Goal: Task Accomplishment & Management: Manage account settings

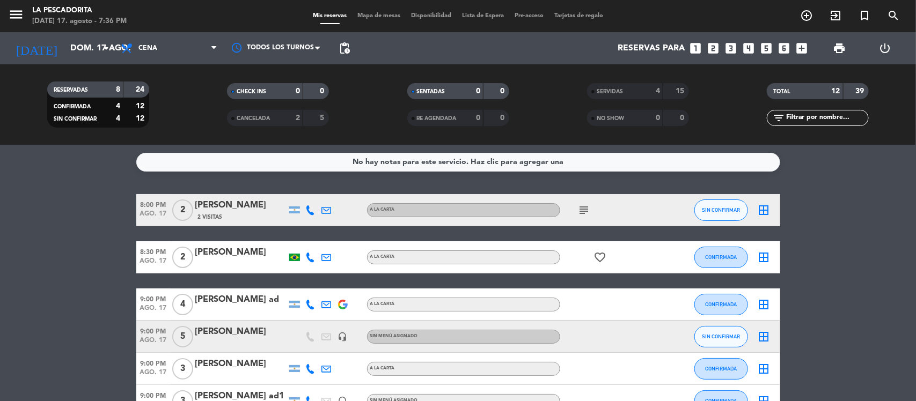
click at [157, 331] on span "9:00 PM" at bounding box center [153, 331] width 34 height 12
click at [47, 270] on bookings-row "8:00 PM [DATE] 2 [PERSON_NAME] 2 Visitas A LA CARTA subject SIN CONFIRMAR borde…" at bounding box center [458, 345] width 916 height 303
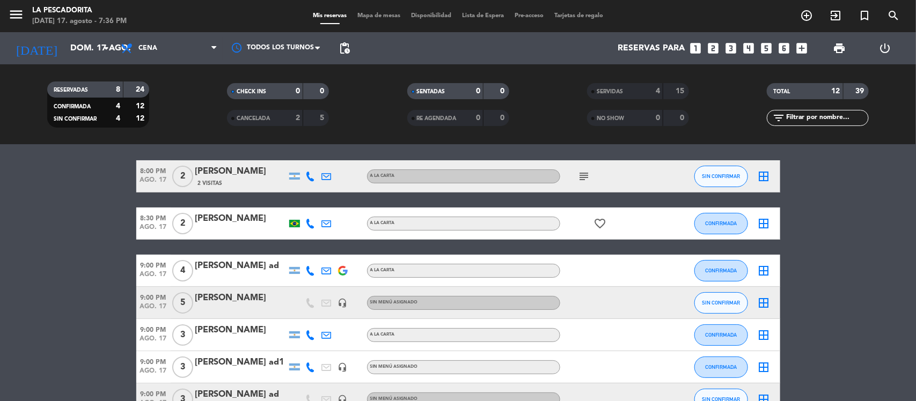
scroll to position [67, 0]
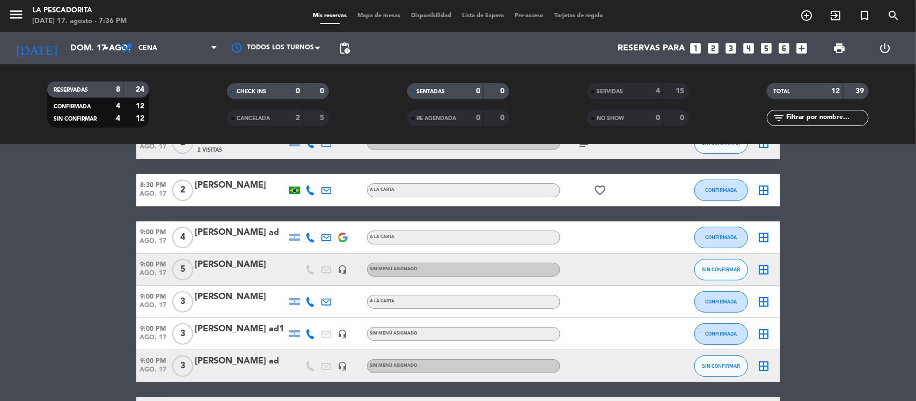
click at [124, 210] on bookings-row "8:00 PM [DATE] 2 [PERSON_NAME] 2 Visitas A LA CARTA subject SIN CONFIRMAR borde…" at bounding box center [458, 278] width 916 height 303
drag, startPoint x: 124, startPoint y: 209, endPoint x: 77, endPoint y: 205, distance: 47.4
click at [77, 205] on bookings-row "8:00 PM [DATE] 2 [PERSON_NAME] 2 Visitas A LA CARTA subject SIN CONFIRMAR borde…" at bounding box center [458, 278] width 916 height 303
click at [155, 267] on span "9:00 PM" at bounding box center [153, 264] width 34 height 12
click at [86, 276] on bookings-row "8:00 PM [DATE] 2 [PERSON_NAME] 2 Visitas A LA CARTA subject SIN CONFIRMAR borde…" at bounding box center [458, 278] width 916 height 303
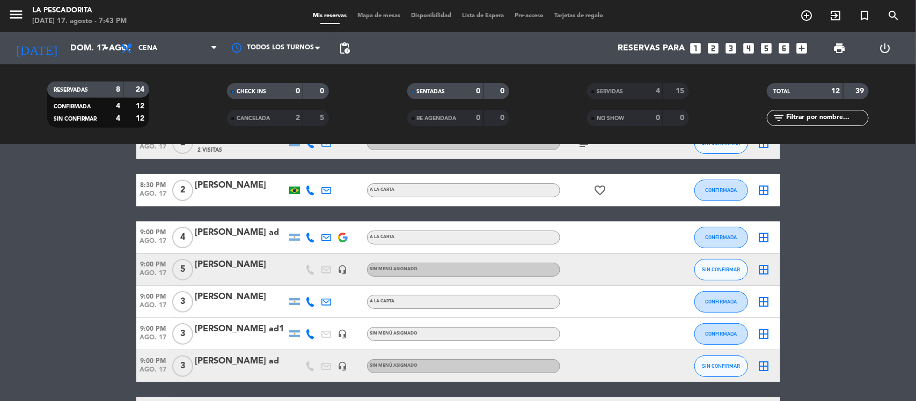
click at [271, 278] on div at bounding box center [240, 277] width 91 height 9
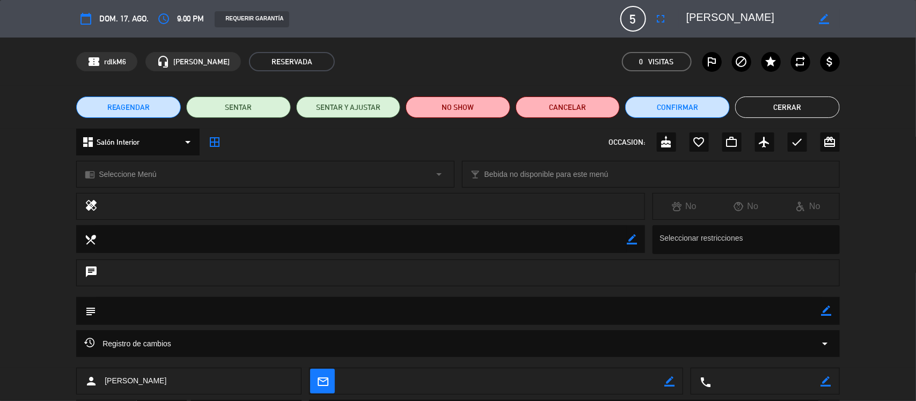
click at [824, 14] on icon "border_color" at bounding box center [824, 19] width 10 height 10
type textarea "[PERSON_NAME]..."
click at [824, 14] on icon at bounding box center [824, 19] width 10 height 10
drag, startPoint x: 787, startPoint y: 103, endPoint x: 739, endPoint y: 105, distance: 47.8
click at [787, 103] on button "Cerrar" at bounding box center [787, 107] width 105 height 21
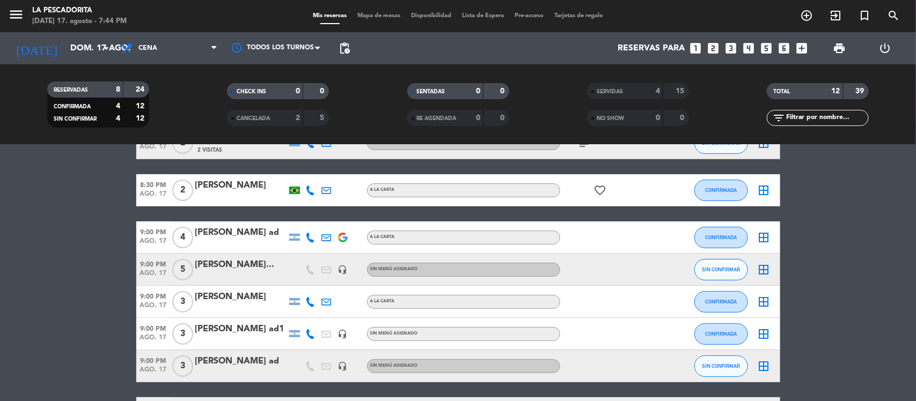
click at [153, 243] on span "ago. 17" at bounding box center [153, 244] width 34 height 12
click at [149, 302] on span "ago. 17" at bounding box center [153, 308] width 34 height 12
drag, startPoint x: 115, startPoint y: 318, endPoint x: 125, endPoint y: 318, distance: 9.7
click at [115, 319] on bookings-row "8:00 PM [DATE] 2 [PERSON_NAME] 2 Visitas A LA CARTA subject SIN CONFIRMAR borde…" at bounding box center [458, 278] width 916 height 303
click at [131, 292] on bookings-row "8:00 PM [DATE] 2 [PERSON_NAME] 2 Visitas A LA CARTA subject SIN CONFIRMAR borde…" at bounding box center [458, 278] width 916 height 303
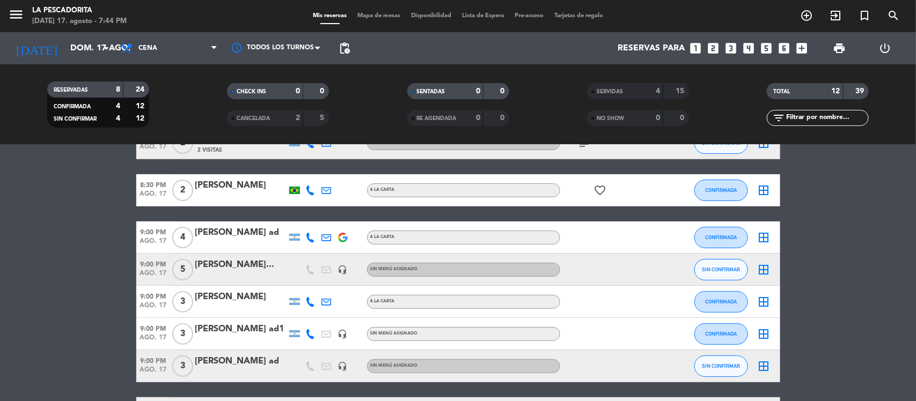
click at [146, 300] on span "9:00 PM" at bounding box center [153, 296] width 34 height 12
drag, startPoint x: 167, startPoint y: 238, endPoint x: 158, endPoint y: 263, distance: 27.1
click at [167, 239] on span "ago. 17" at bounding box center [153, 244] width 34 height 12
click at [158, 270] on span "ago. 17" at bounding box center [153, 276] width 34 height 12
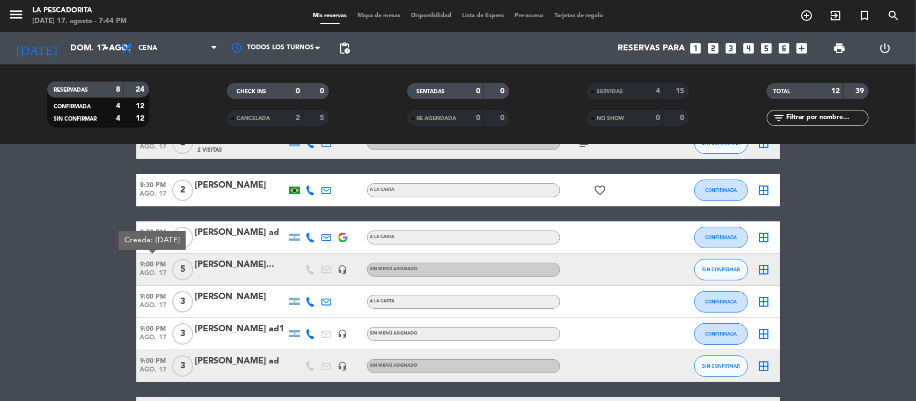
click at [40, 309] on bookings-row "8:00 PM [DATE] 2 [PERSON_NAME] 2 Visitas A LA CARTA subject SIN CONFIRMAR borde…" at bounding box center [458, 278] width 916 height 303
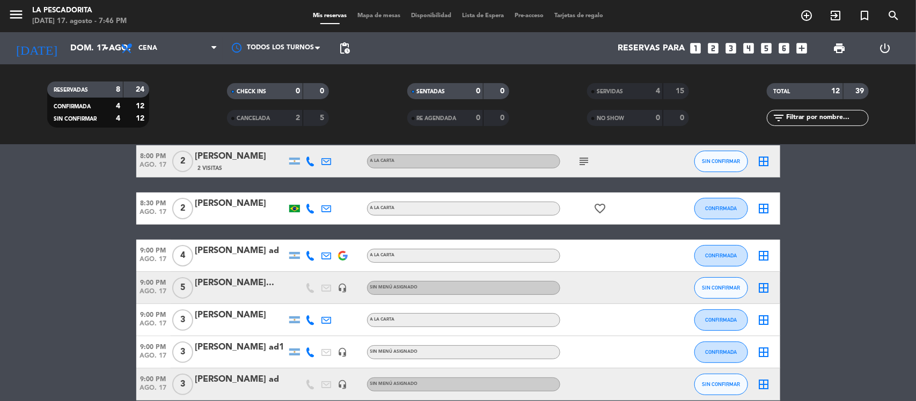
scroll to position [0, 0]
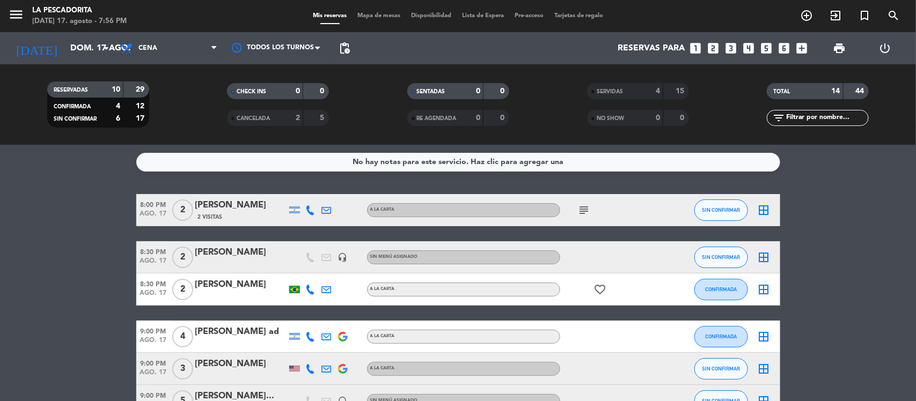
click at [584, 212] on icon "subject" at bounding box center [584, 210] width 13 height 13
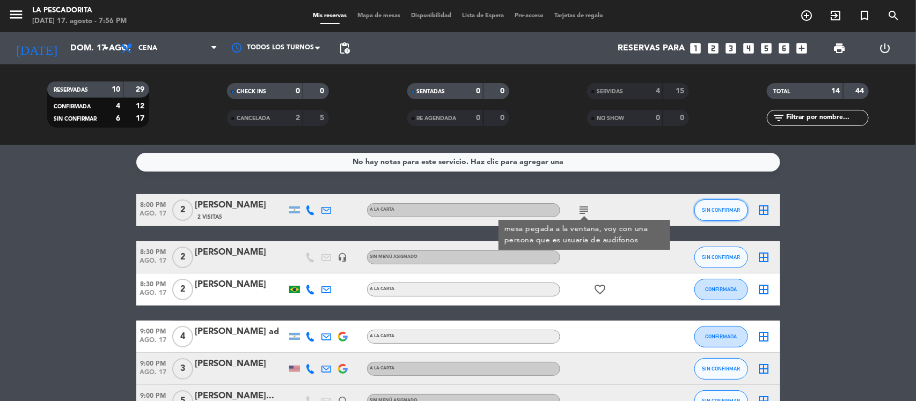
click at [707, 210] on span "SIN CONFIRMAR" at bounding box center [721, 210] width 38 height 6
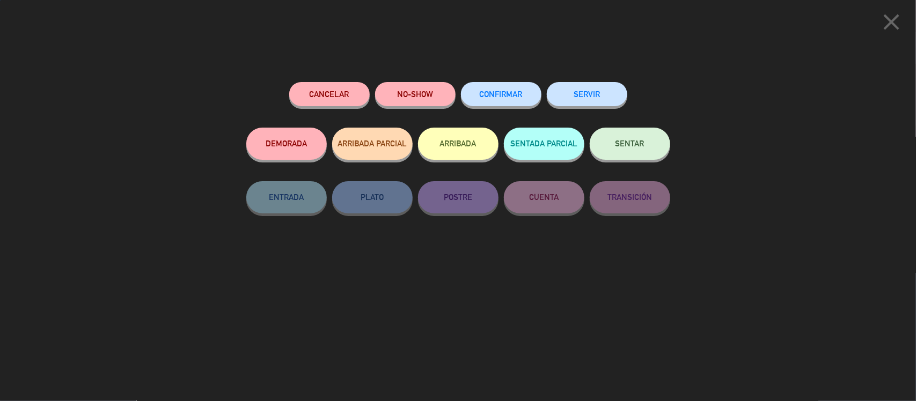
click at [586, 97] on button "SERVIR" at bounding box center [587, 94] width 80 height 24
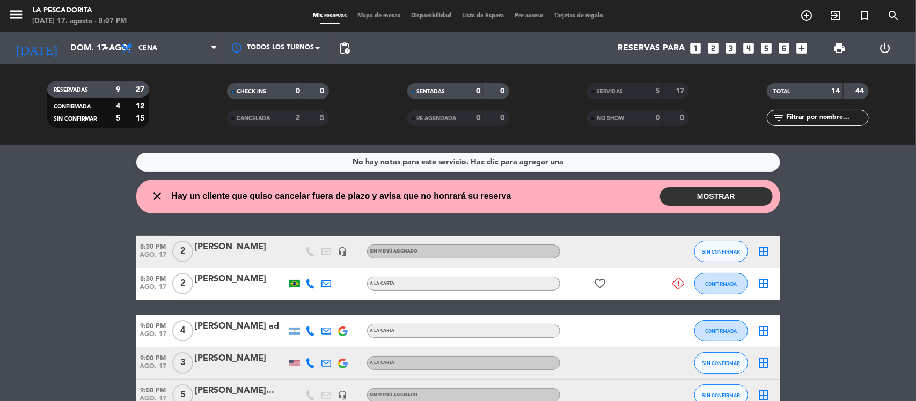
click at [669, 205] on button "MOSTRAR" at bounding box center [716, 196] width 113 height 19
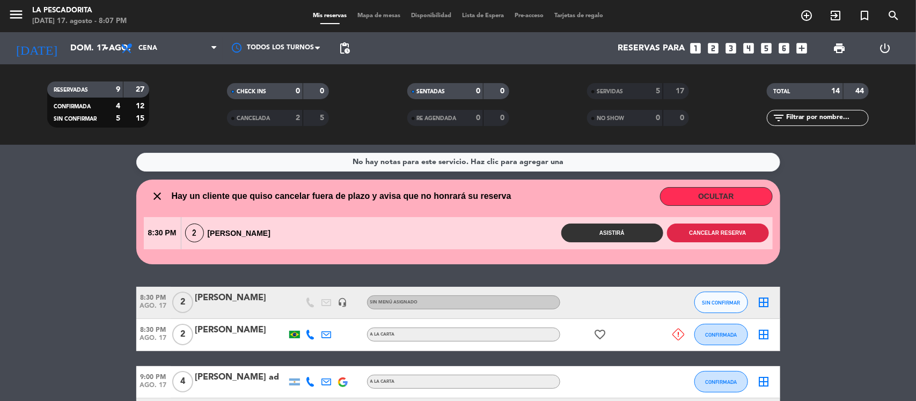
click at [688, 230] on button "Cancelar reserva" at bounding box center [718, 233] width 102 height 19
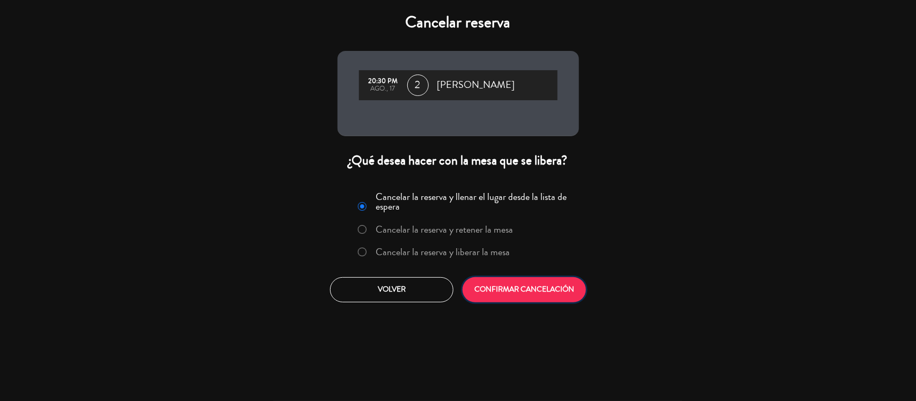
click at [519, 294] on button "CONFIRMAR CANCELACIÓN" at bounding box center [523, 289] width 123 height 25
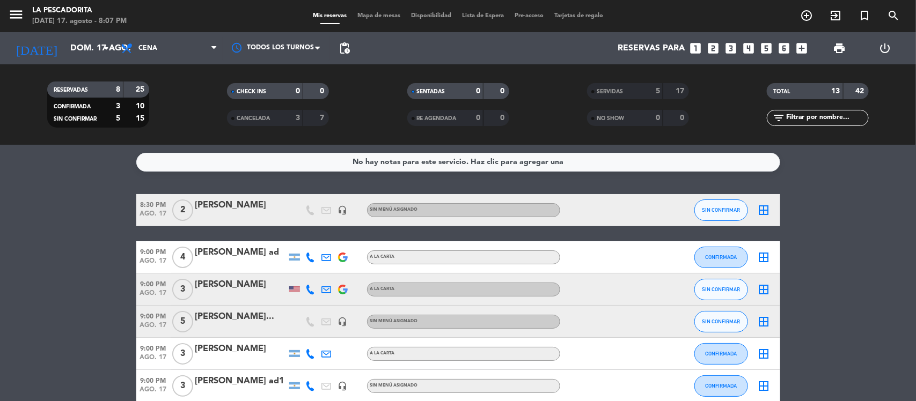
click at [248, 202] on div "[PERSON_NAME]" at bounding box center [240, 206] width 91 height 14
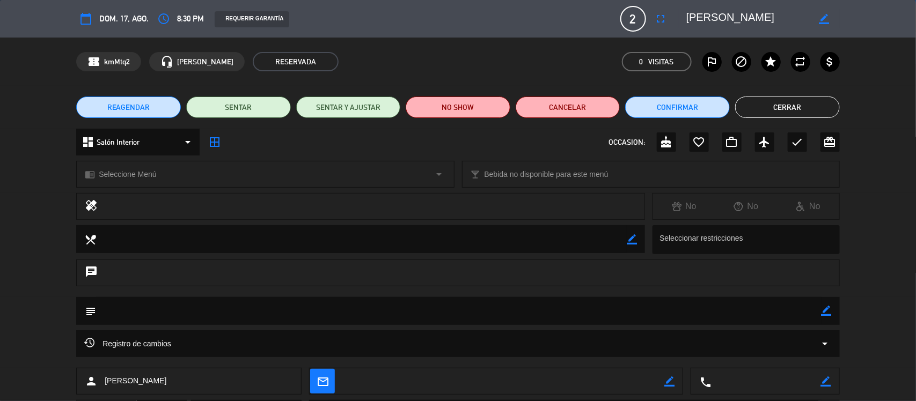
drag, startPoint x: 824, startPoint y: 17, endPoint x: 817, endPoint y: 12, distance: 8.9
click at [824, 17] on icon "border_color" at bounding box center [824, 19] width 10 height 10
type textarea "[PERSON_NAME] 13"
click at [818, 12] on div at bounding box center [824, 18] width 31 height 19
click at [824, 19] on icon at bounding box center [824, 19] width 10 height 10
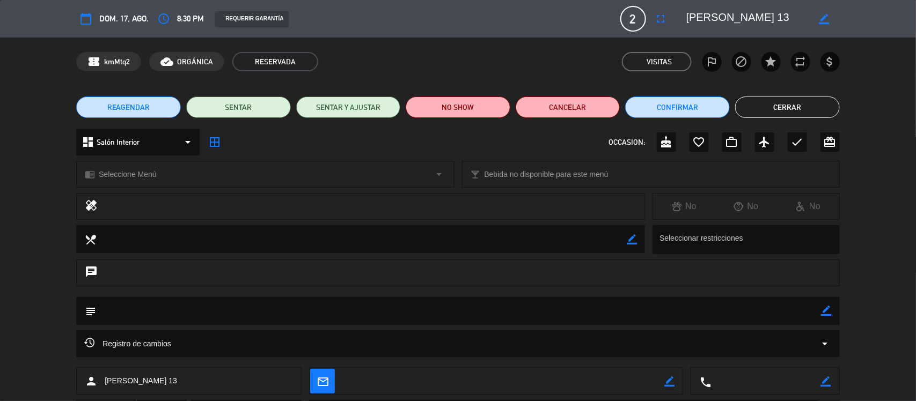
click at [777, 105] on button "Cerrar" at bounding box center [787, 107] width 105 height 21
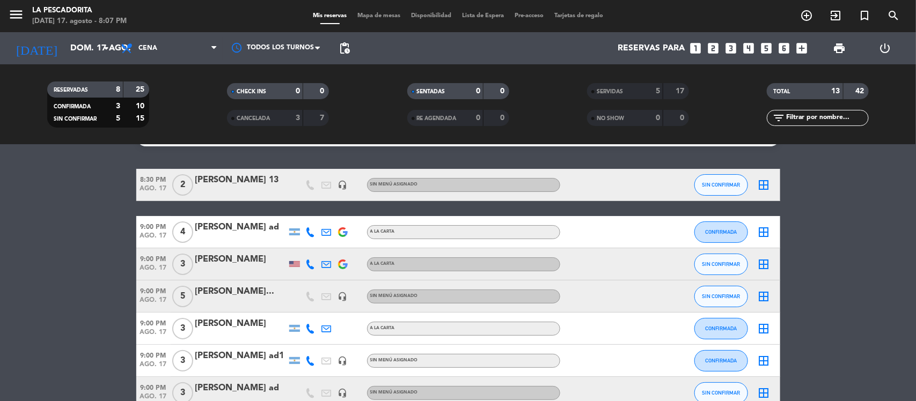
scroll to position [67, 0]
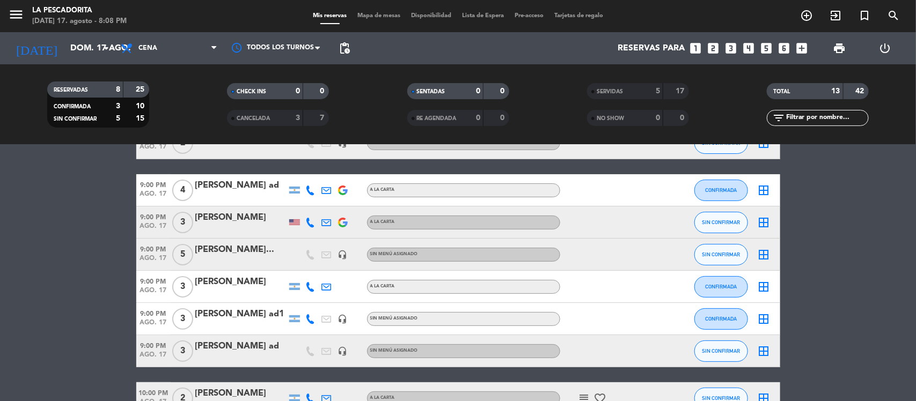
click at [157, 221] on span "9:00 PM" at bounding box center [153, 216] width 34 height 12
drag, startPoint x: 157, startPoint y: 221, endPoint x: 275, endPoint y: 223, distance: 118.1
click at [157, 220] on span "9:00 PM" at bounding box center [153, 216] width 34 height 12
click at [244, 223] on div "[PERSON_NAME]" at bounding box center [240, 218] width 91 height 14
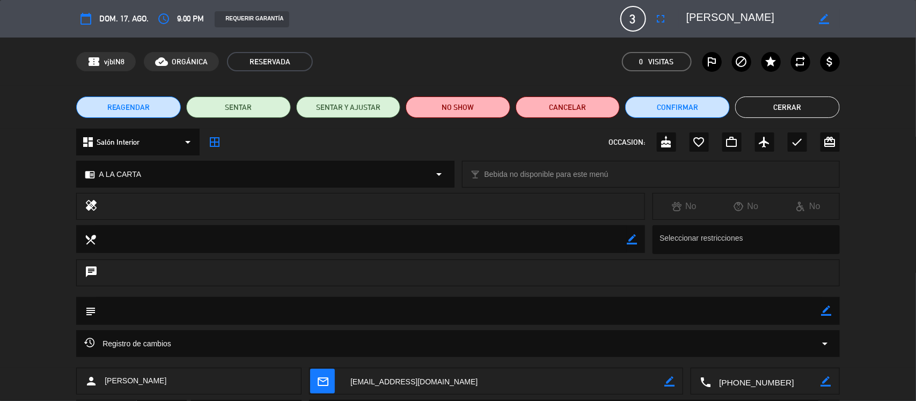
click at [822, 19] on icon "border_color" at bounding box center [824, 19] width 10 height 10
type textarea "[PERSON_NAME] af..."
click at [821, 20] on icon at bounding box center [824, 19] width 10 height 10
click at [773, 100] on button "Cerrar" at bounding box center [787, 107] width 105 height 21
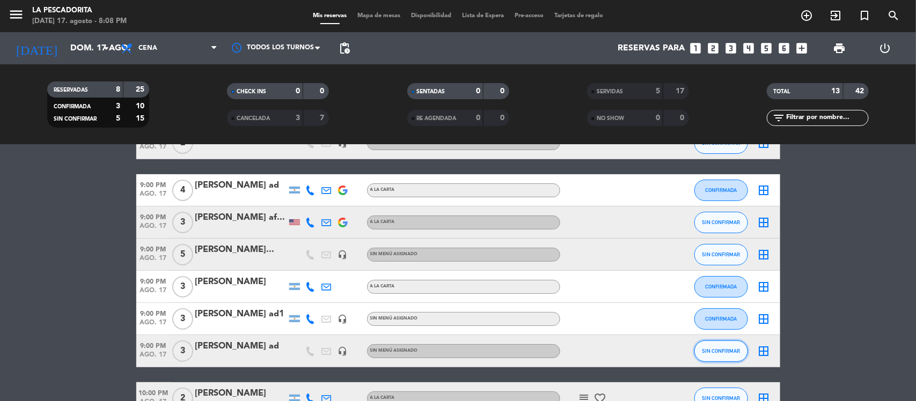
click at [738, 347] on button "SIN CONFIRMAR" at bounding box center [721, 351] width 54 height 21
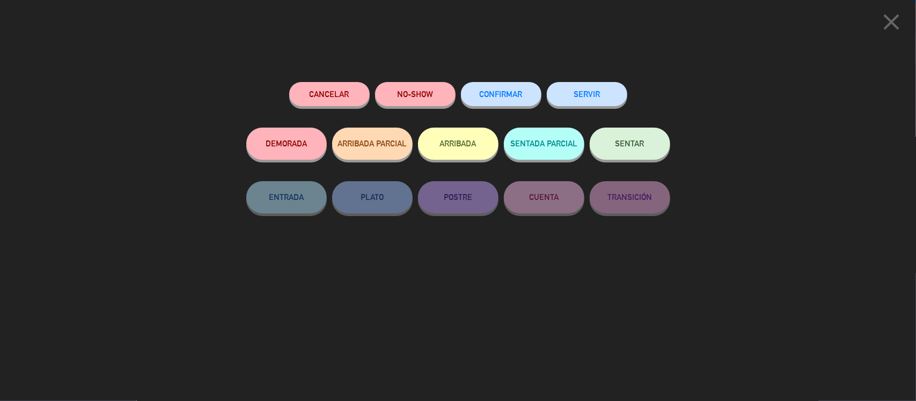
click at [500, 85] on button "CONFIRMAR" at bounding box center [501, 94] width 80 height 24
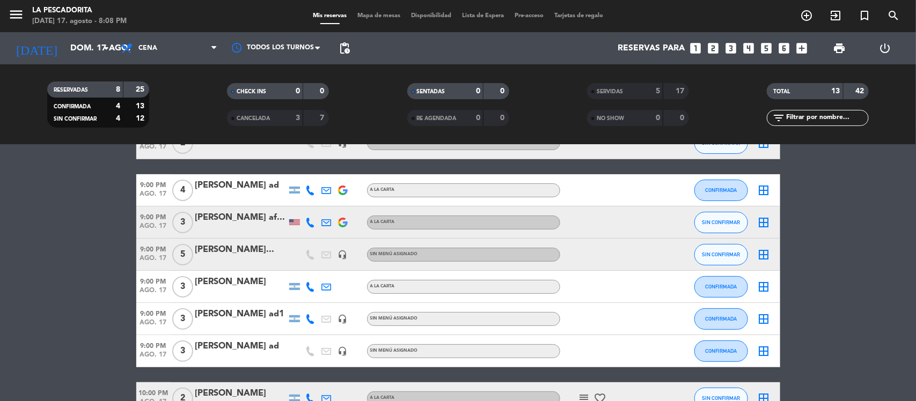
click at [239, 191] on div "[PERSON_NAME] ad" at bounding box center [240, 186] width 91 height 14
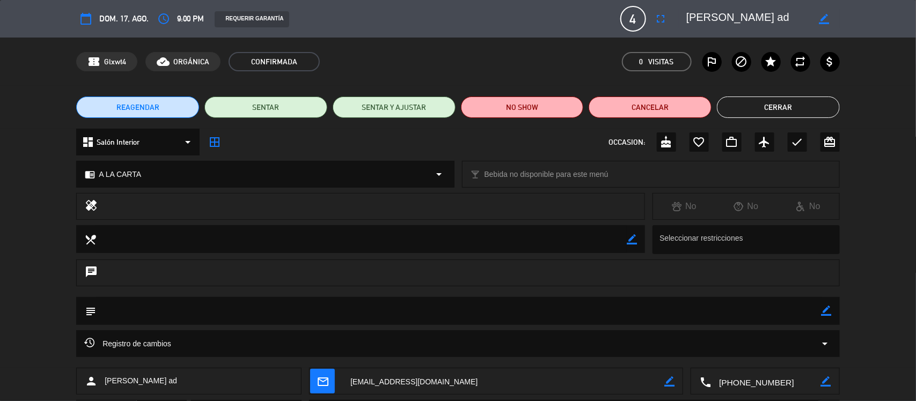
click at [824, 19] on icon "border_color" at bounding box center [824, 19] width 10 height 10
type textarea "[PERSON_NAME] ad17"
click at [824, 23] on icon at bounding box center [824, 19] width 10 height 10
click at [772, 104] on button "Cerrar" at bounding box center [778, 107] width 123 height 21
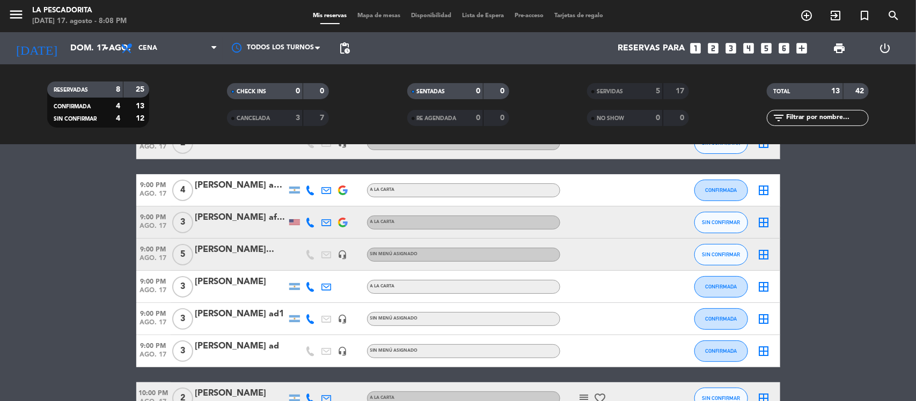
click at [255, 285] on div "[PERSON_NAME]" at bounding box center [240, 282] width 91 height 14
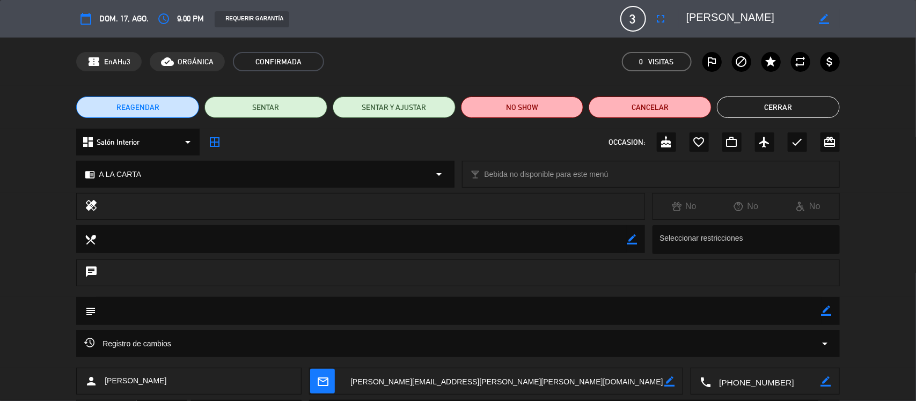
drag, startPoint x: 802, startPoint y: 103, endPoint x: 685, endPoint y: 117, distance: 117.8
click at [801, 103] on button "Cerrar" at bounding box center [778, 107] width 123 height 21
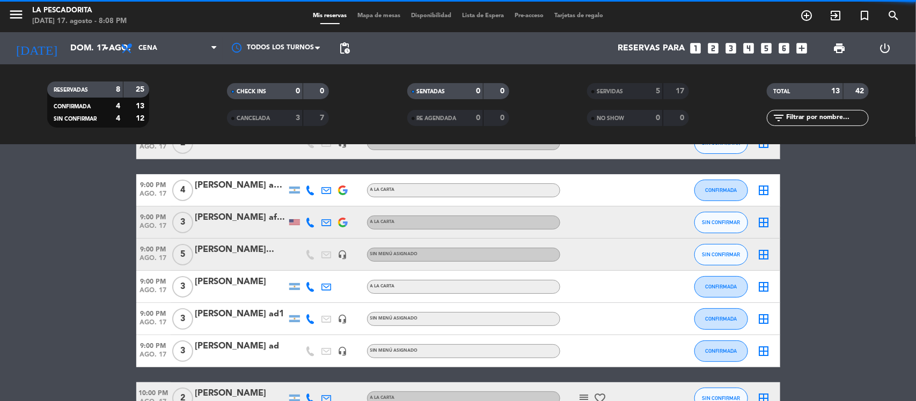
click at [247, 344] on div "[PERSON_NAME] ad" at bounding box center [240, 347] width 91 height 14
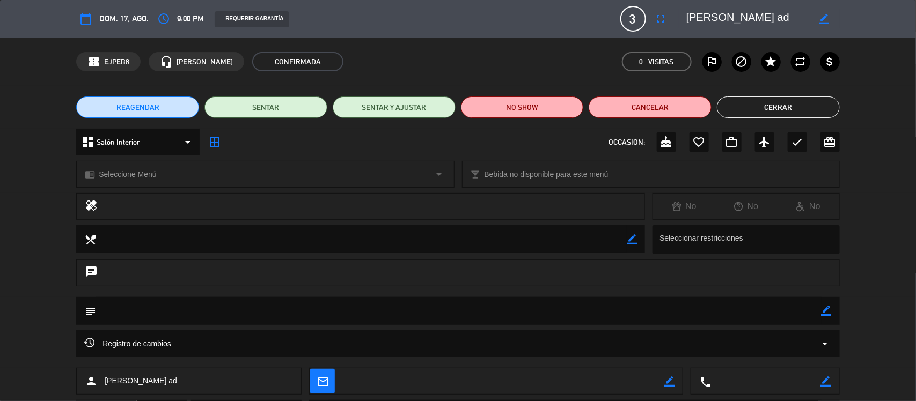
click at [826, 17] on icon "border_color" at bounding box center [824, 19] width 10 height 10
click at [806, 17] on textarea at bounding box center [747, 18] width 123 height 19
type textarea "[PERSON_NAME] ad18"
click at [822, 14] on icon at bounding box center [824, 19] width 10 height 10
click at [771, 112] on button "Cerrar" at bounding box center [778, 107] width 123 height 21
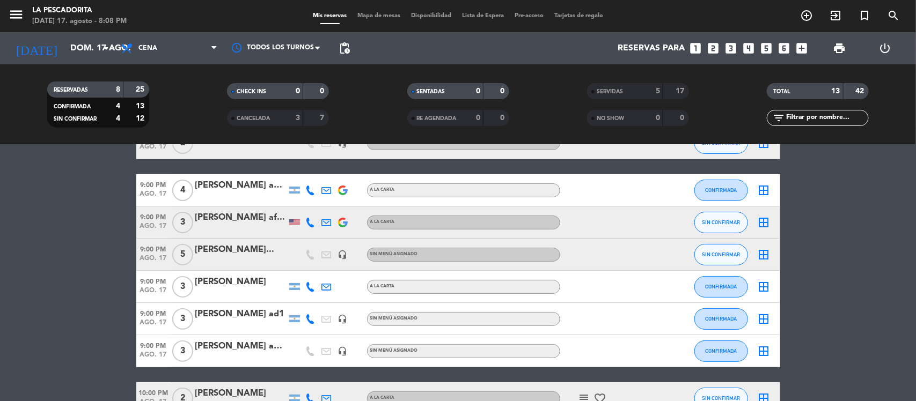
click at [255, 290] on div at bounding box center [240, 294] width 91 height 9
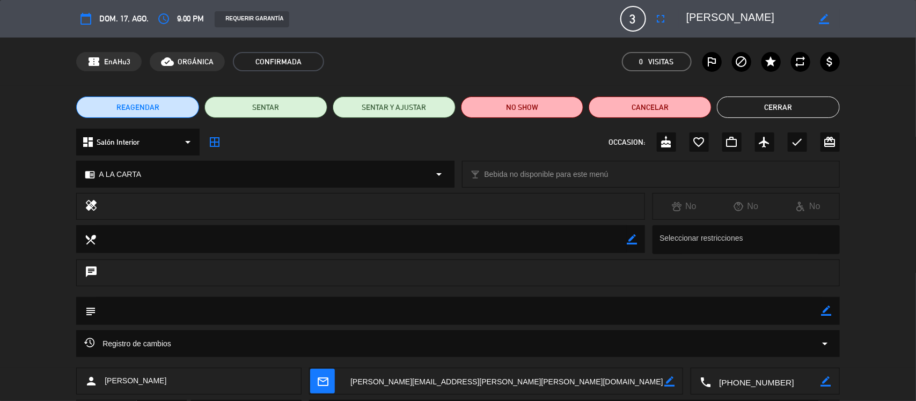
click at [822, 18] on icon "border_color" at bounding box center [824, 19] width 10 height 10
click at [783, 18] on textarea at bounding box center [747, 18] width 123 height 19
type textarea "[PERSON_NAME] 11"
click at [821, 19] on icon at bounding box center [824, 19] width 10 height 10
click at [750, 105] on button "Cerrar" at bounding box center [778, 107] width 123 height 21
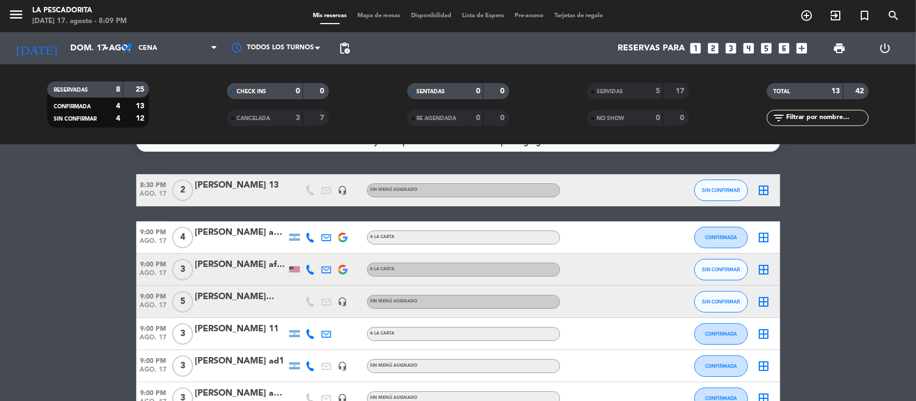
scroll to position [0, 0]
